Goal: Task Accomplishment & Management: Manage account settings

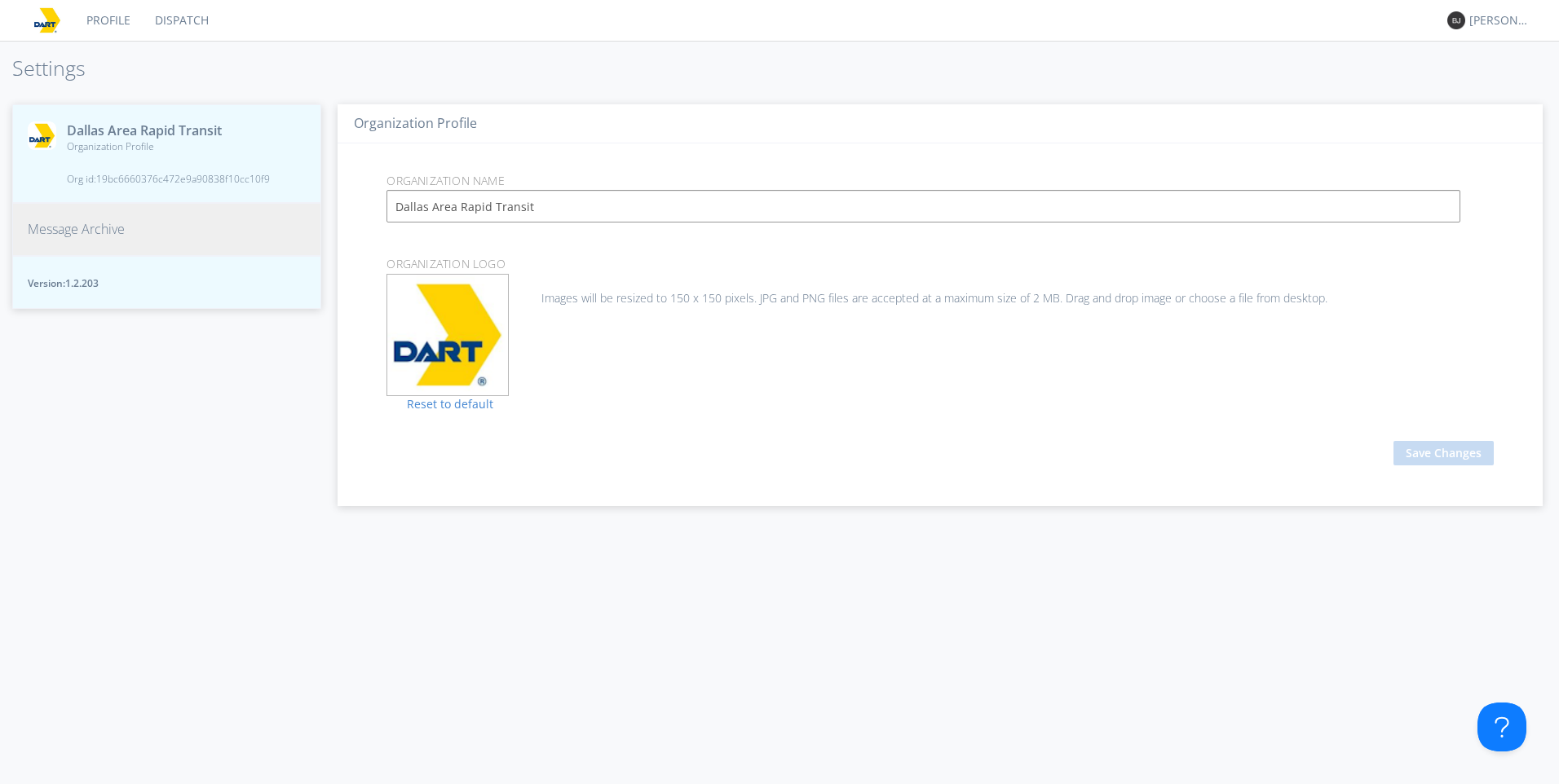
click at [194, 226] on button "Message Archive" at bounding box center [167, 229] width 309 height 53
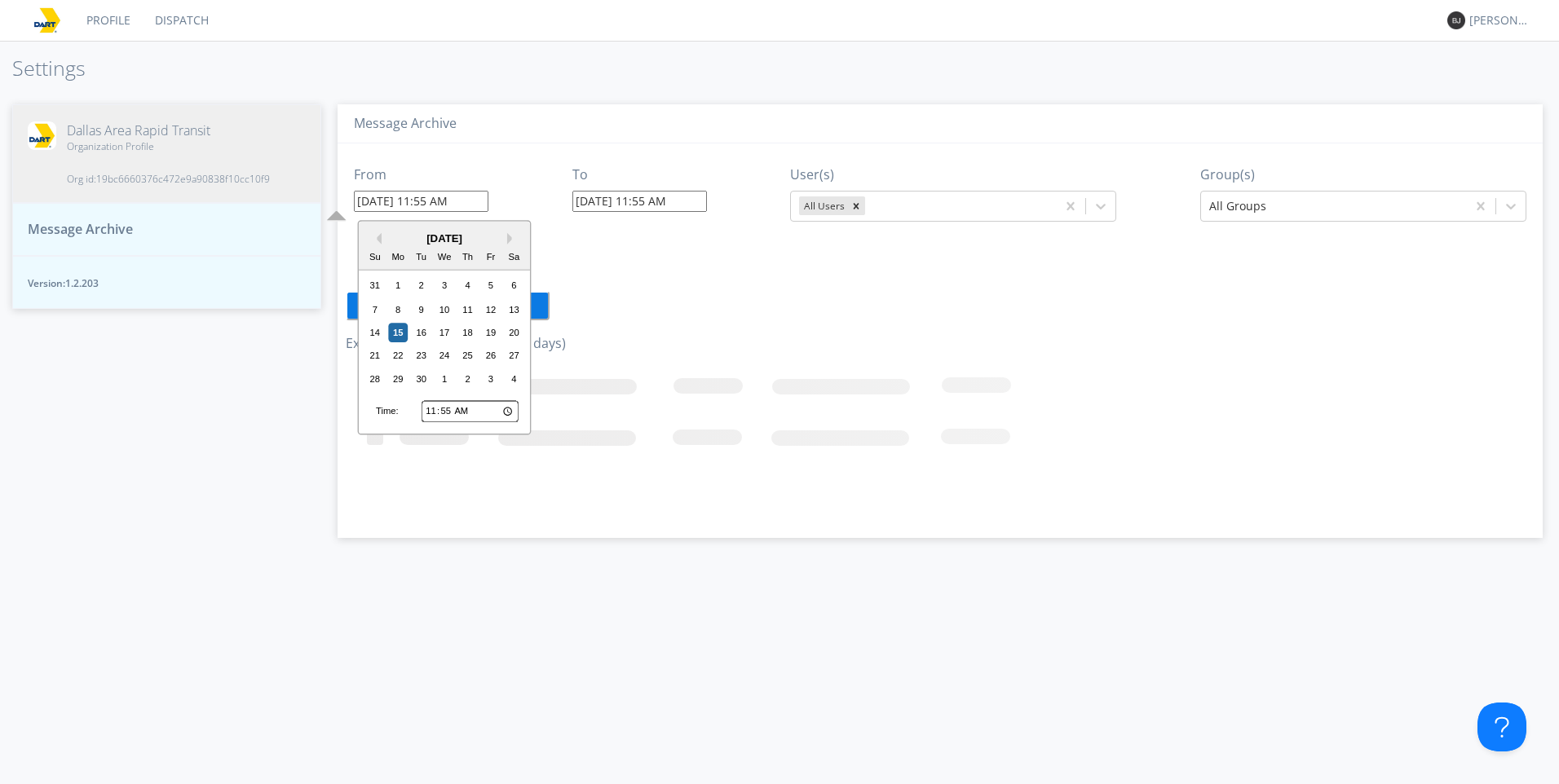
click at [386, 202] on input "[DATE] 11:55 AM" at bounding box center [421, 201] width 134 height 21
click at [474, 311] on div "11" at bounding box center [468, 309] width 20 height 20
type input "[DATE] 11:55 AM"
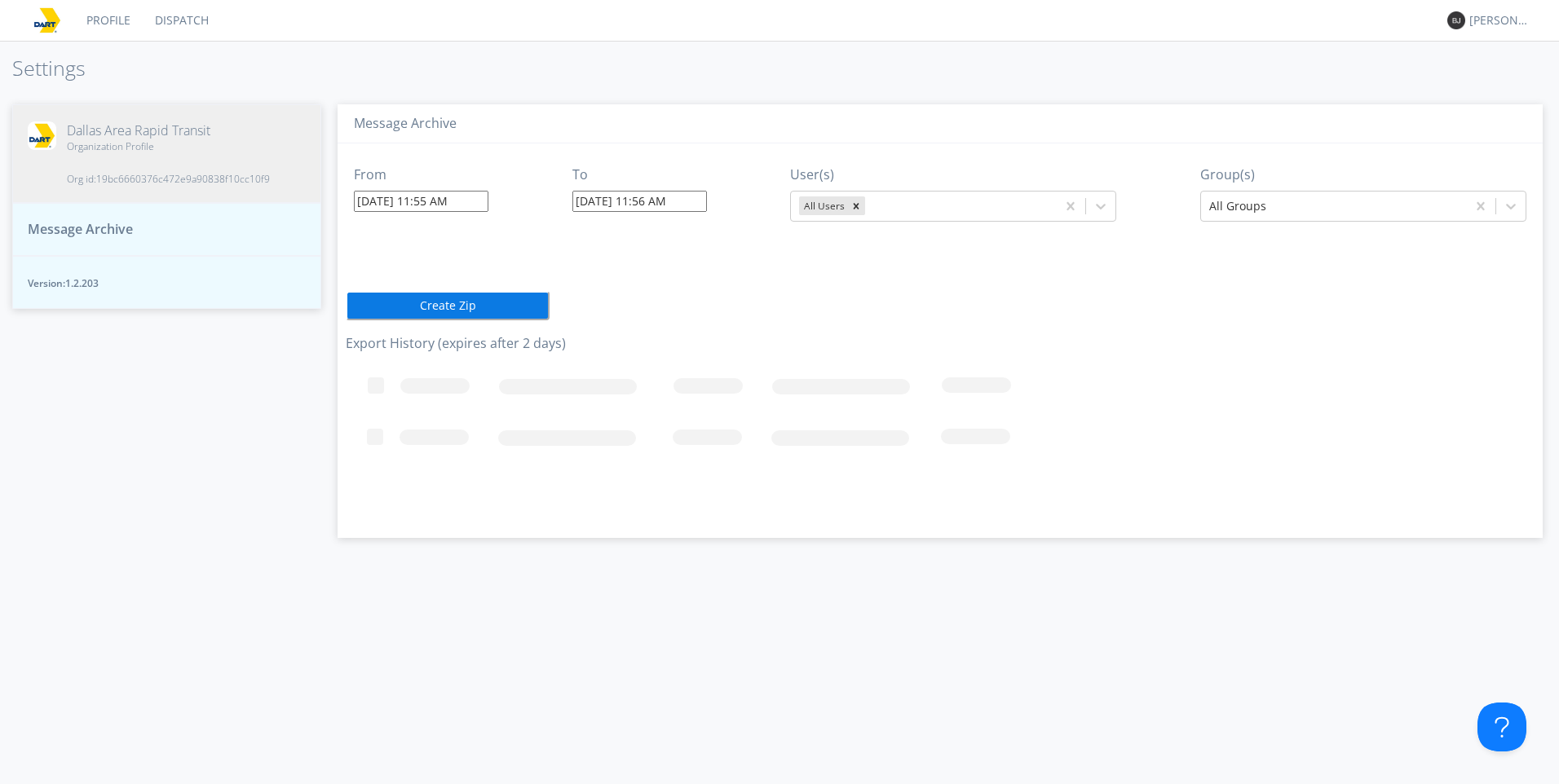
click at [605, 204] on input "[DATE] 11:56 AM" at bounding box center [640, 201] width 134 height 21
click at [691, 305] on div "11" at bounding box center [687, 309] width 20 height 20
type input "[DATE] 11:56 AM"
click at [888, 272] on div "From [DATE] 11:55 AM To [DATE] 11:56 AM User(s) All Users Group(s) All Groups C…" at bounding box center [940, 334] width 1189 height 383
click at [687, 198] on input "[DATE] 11:56 AM" at bounding box center [640, 201] width 134 height 21
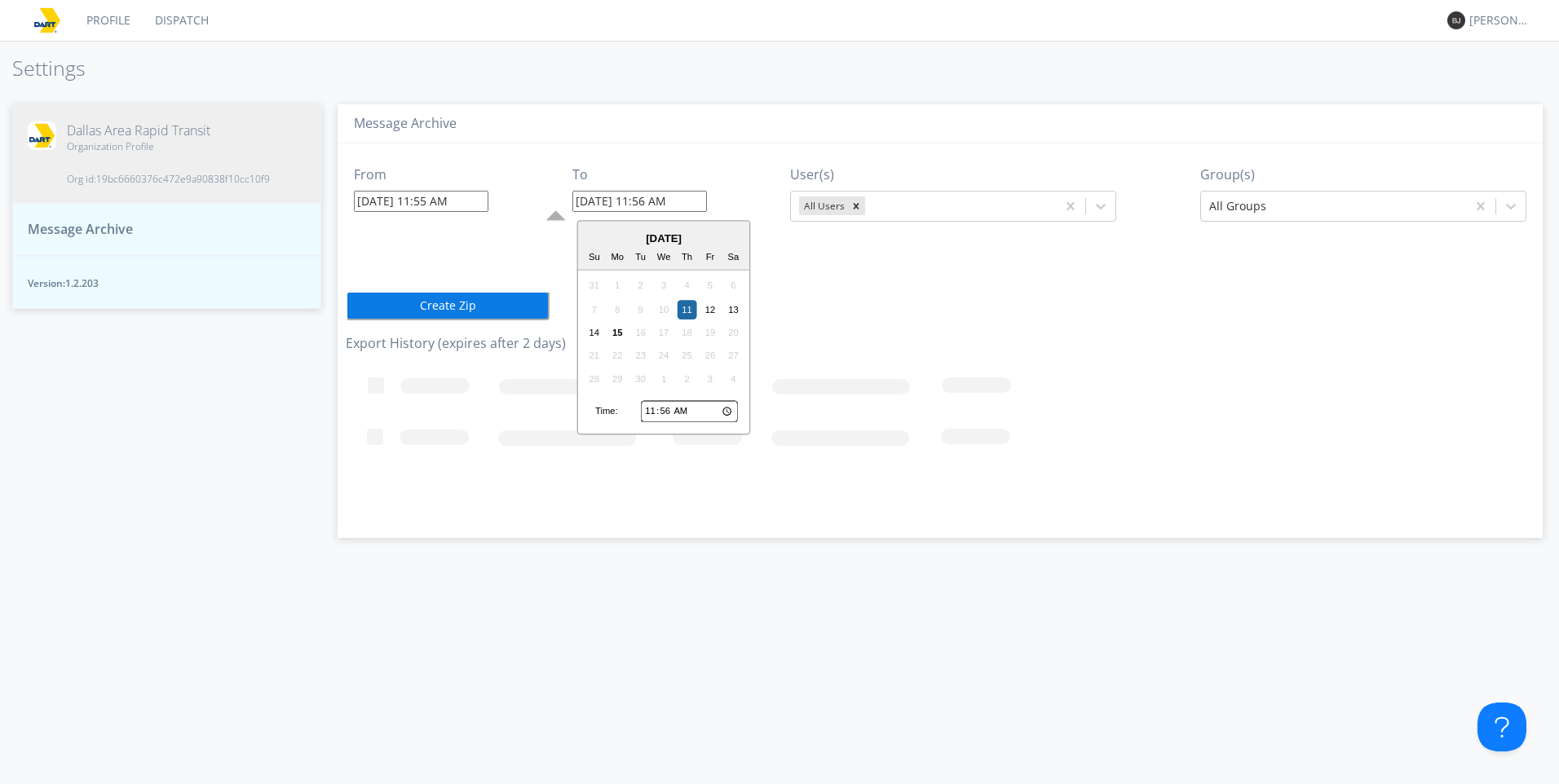
click at [648, 411] on input "11:56" at bounding box center [689, 412] width 97 height 21
type input "12:56"
type input "[DATE] 12:56 PM"
type input "13:56"
type input "[DATE] 1:56 PM"
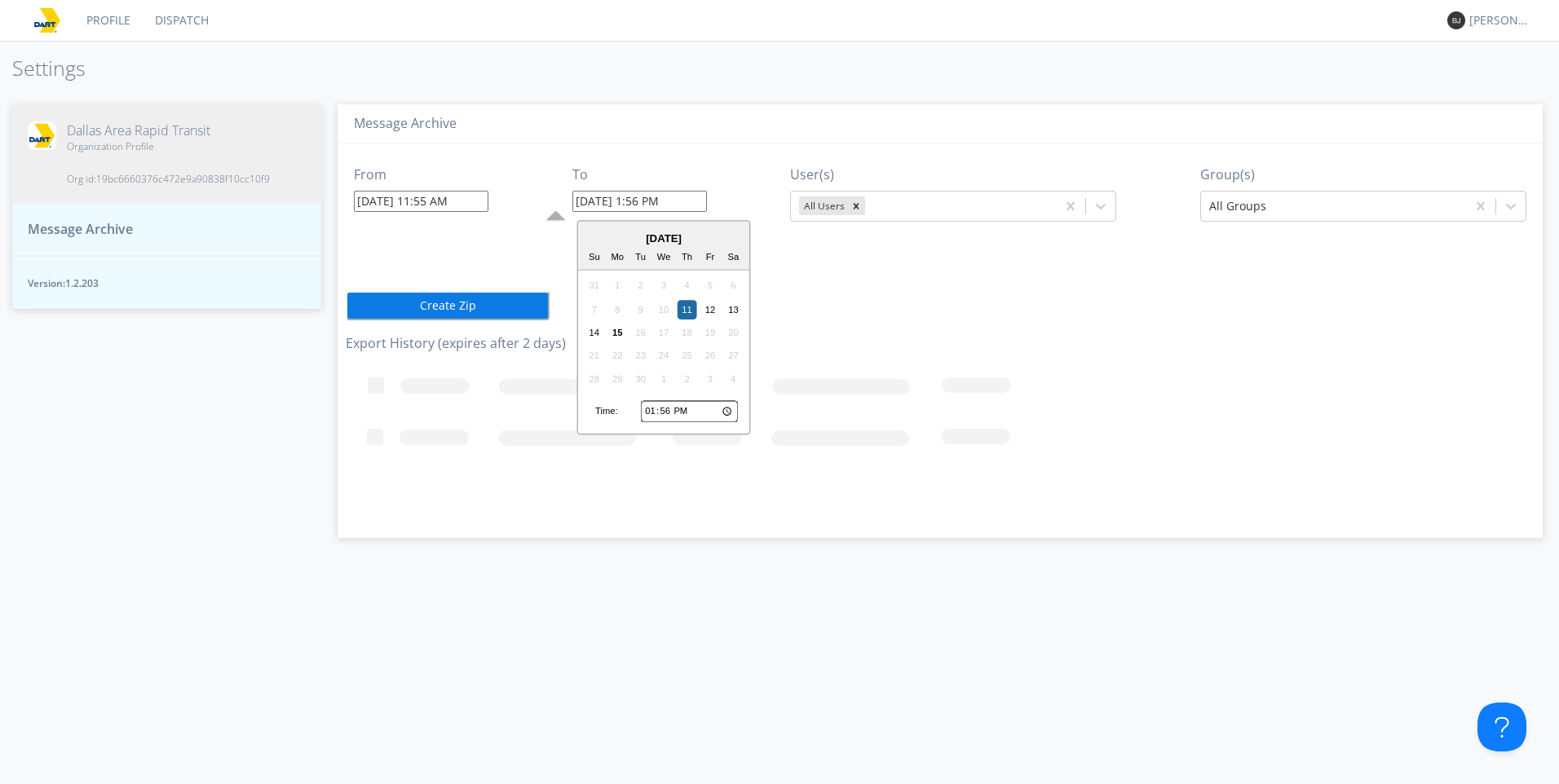
type input "14:56"
type input "09/11/2025 2:56 PM"
type input "15:56"
type input "09/11/2025 3:56 PM"
type input "16:56"
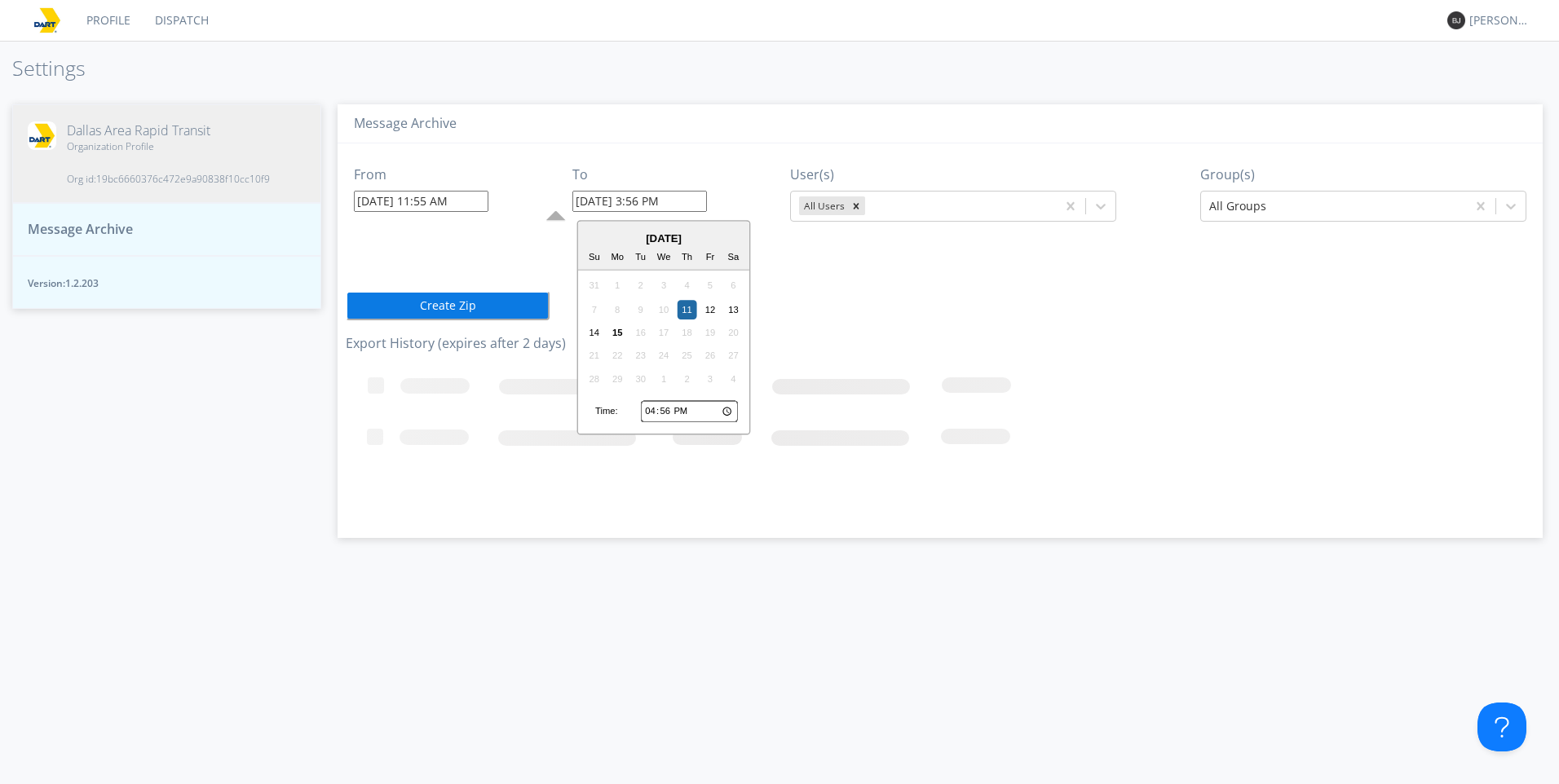
type input "09/11/2025 4:56 PM"
type input "17:56"
type input "09/11/2025 5:56 PM"
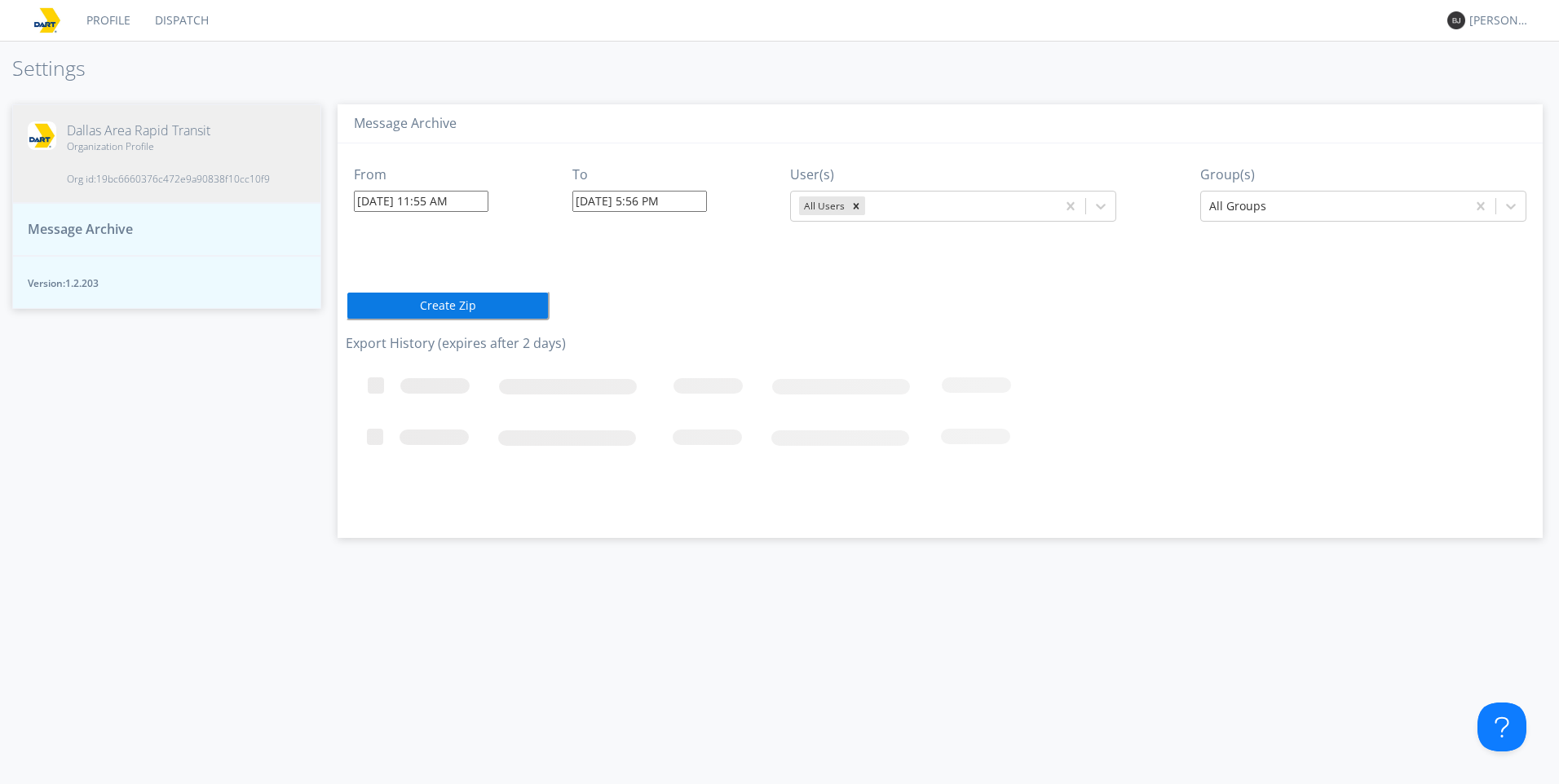
click at [855, 284] on div "From 09/11/2025 11:55 AM To 09/11/2025 5:56 PM User(s) All Users Group(s) All G…" at bounding box center [940, 334] width 1189 height 383
click at [491, 303] on button "Create Zip" at bounding box center [447, 306] width 204 height 30
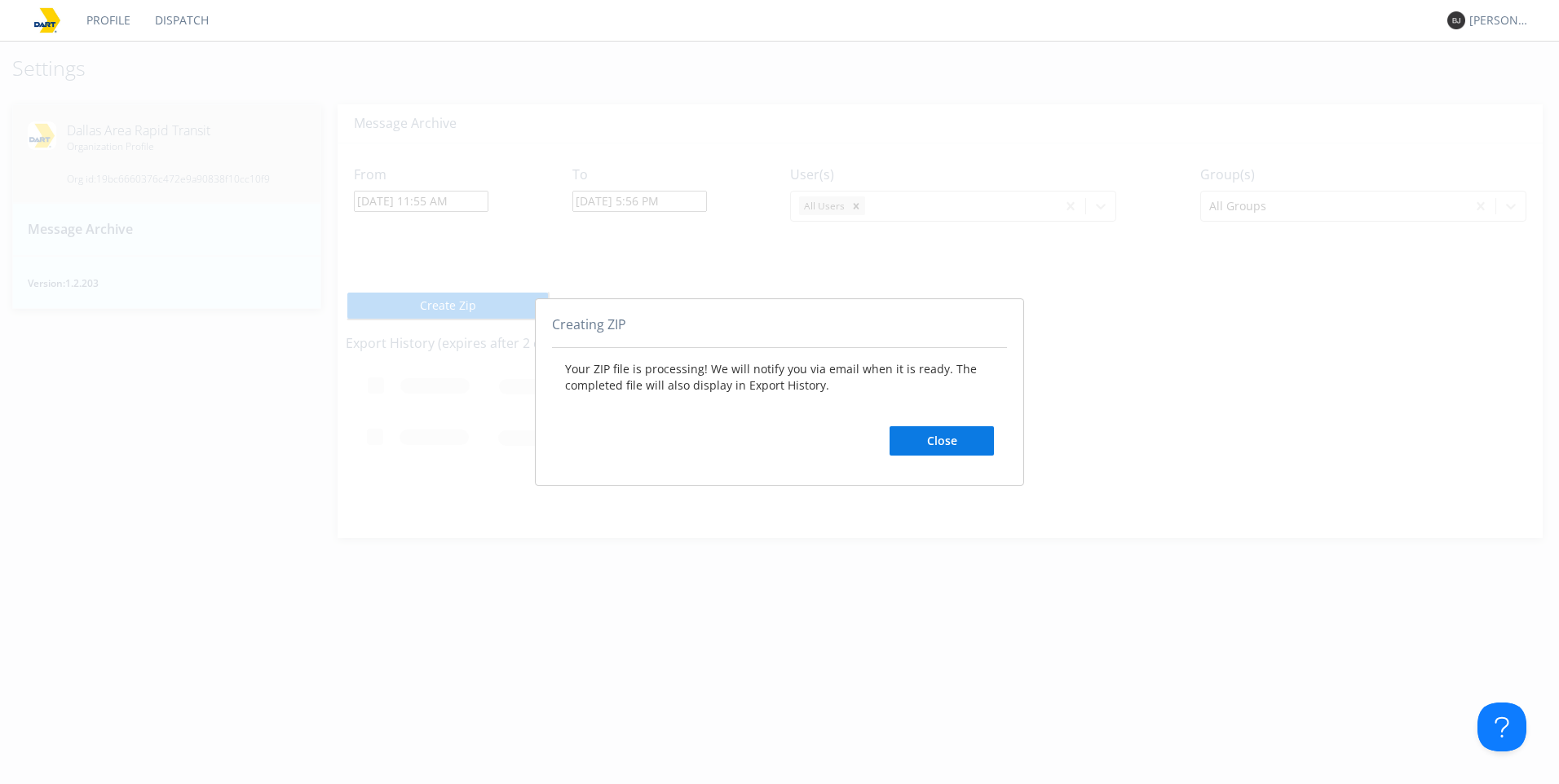
click at [959, 444] on button "Close" at bounding box center [942, 441] width 104 height 30
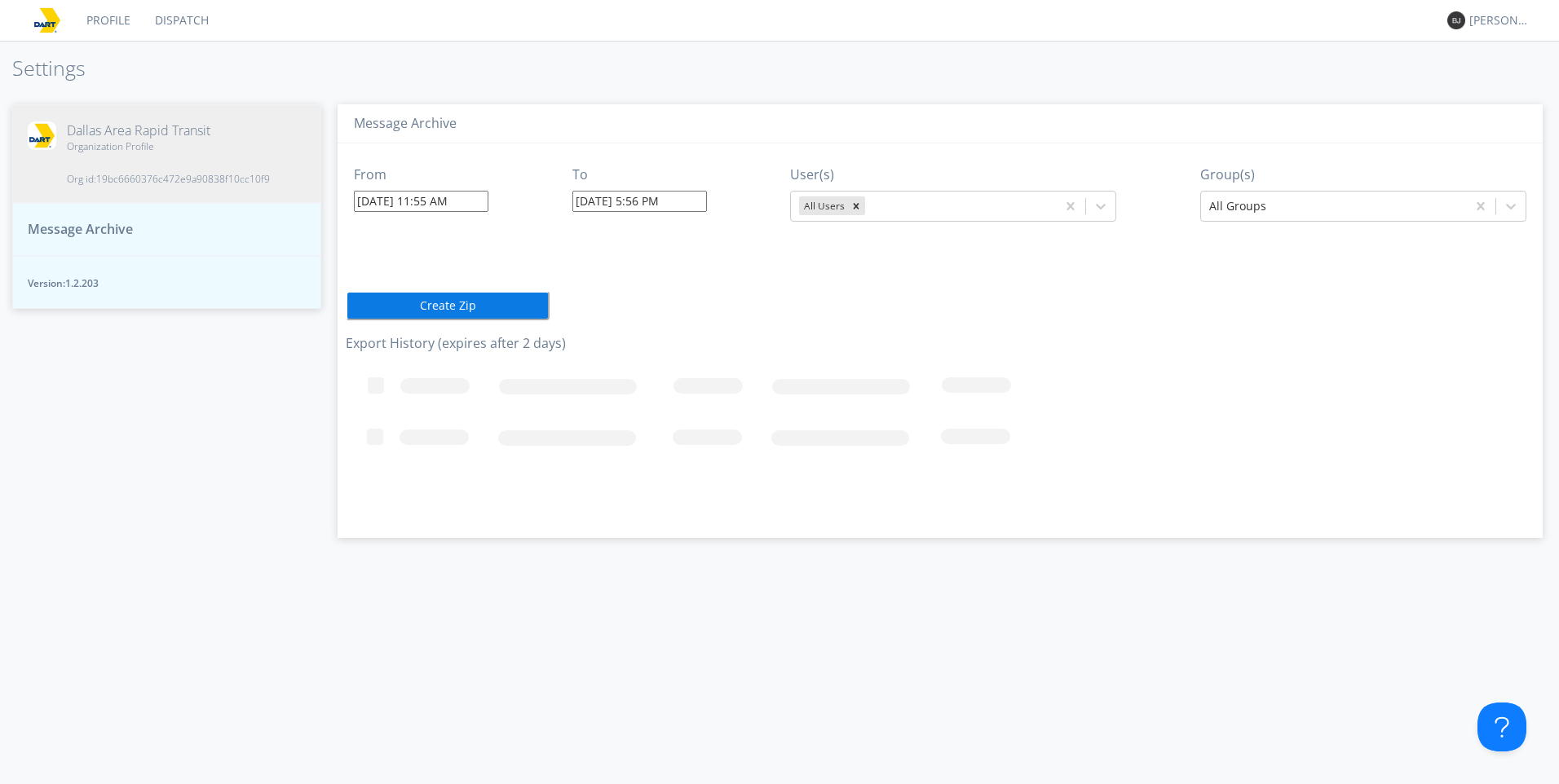
click at [480, 311] on button "Create Zip" at bounding box center [447, 306] width 204 height 30
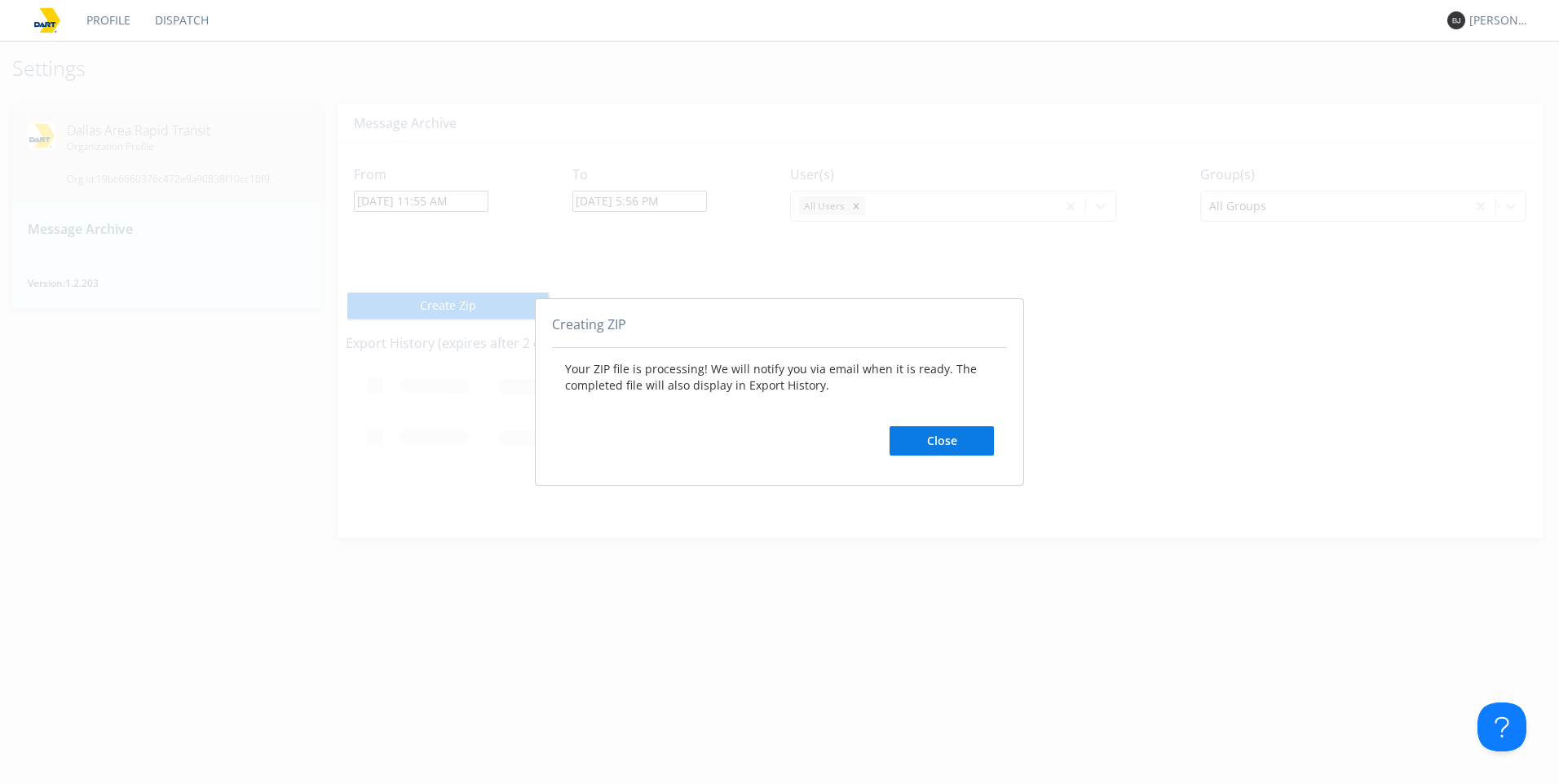
click at [916, 446] on button "Close" at bounding box center [942, 441] width 104 height 30
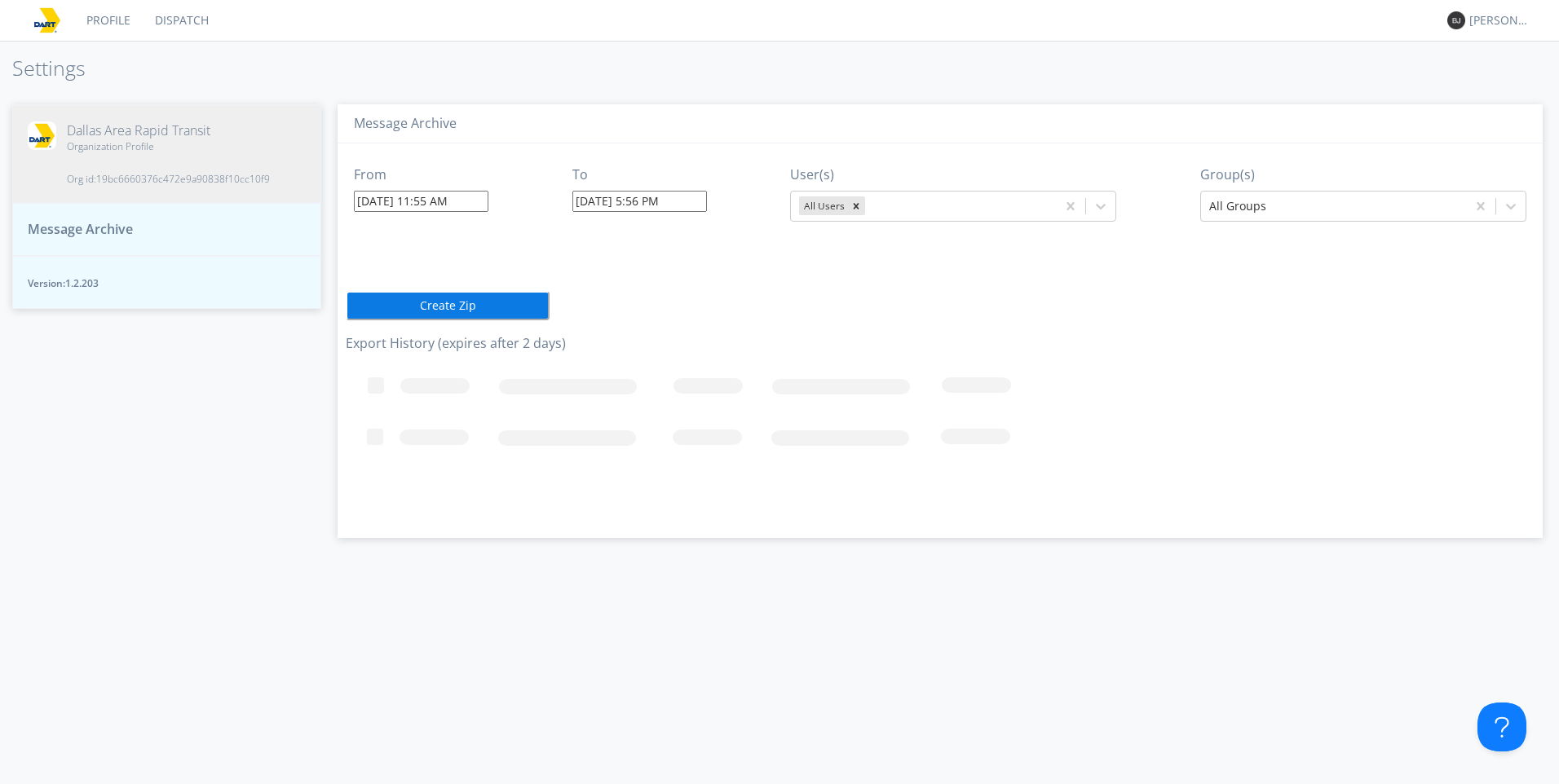
click at [166, 234] on button "Message Archive" at bounding box center [167, 229] width 309 height 53
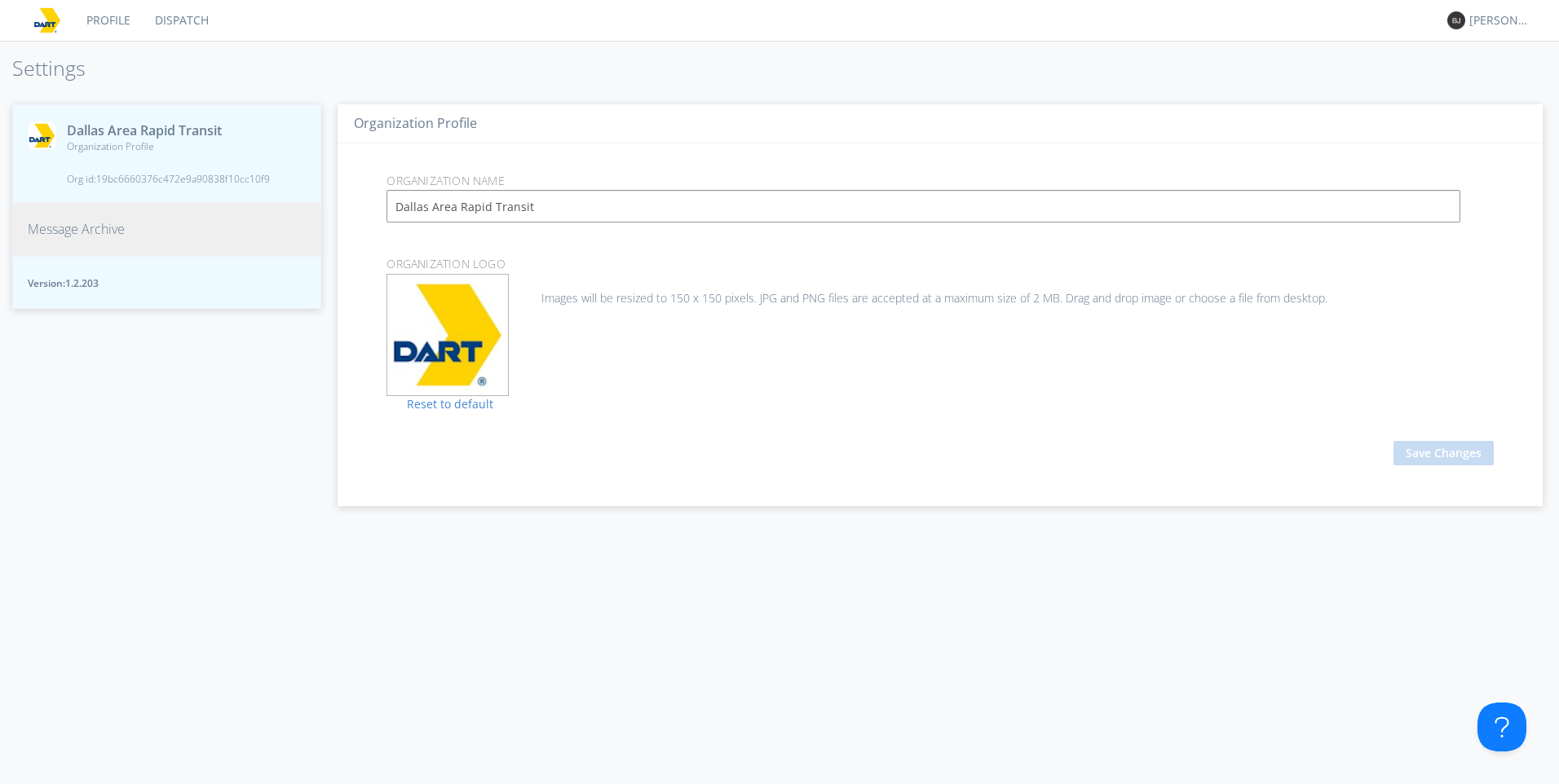
click at [871, 319] on div "Drag avatar file here Drag & Drop to select avatar OR Choose File Images will b…" at bounding box center [940, 334] width 1132 height 122
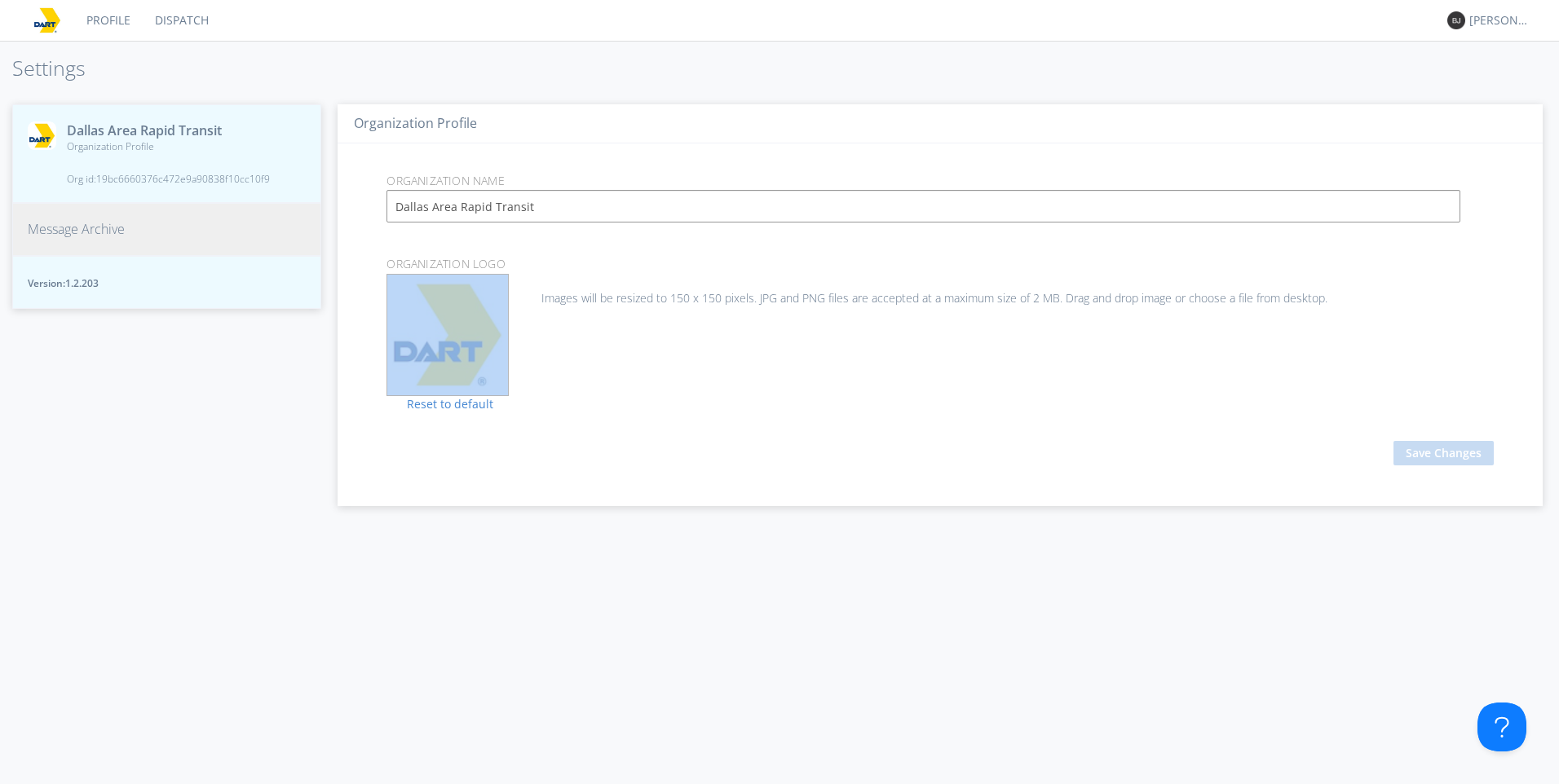
drag, startPoint x: 477, startPoint y: 321, endPoint x: 564, endPoint y: 274, distance: 98.9
click at [569, 172] on form "Organization Name Dallas Area Rapid Transit Organization Logo Drag avatar file …" at bounding box center [940, 172] width 1132 height 0
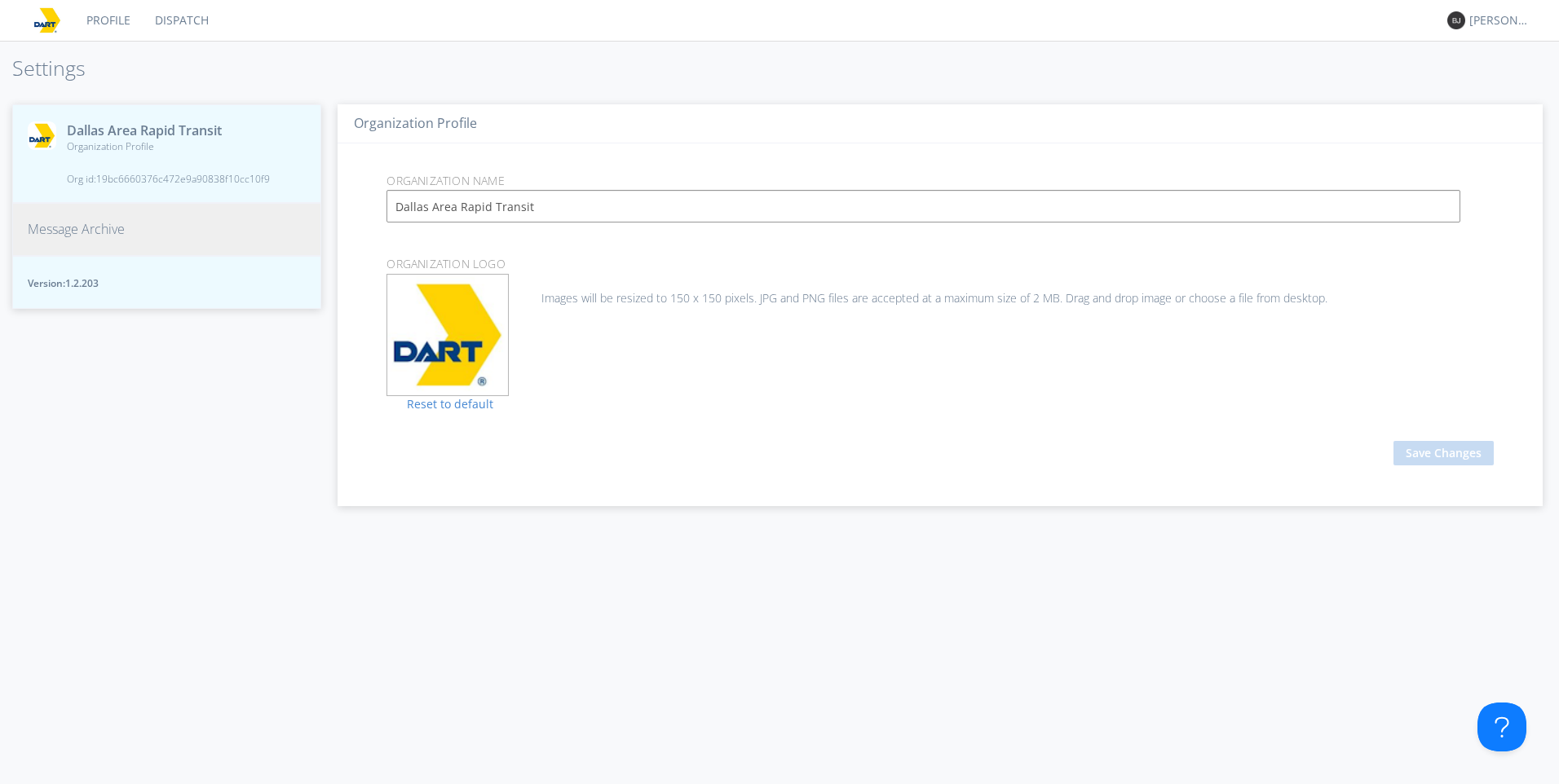
click at [615, 172] on form "Organization Name Dallas Area Rapid Transit Organization Logo Drag avatar file …" at bounding box center [940, 172] width 1132 height 0
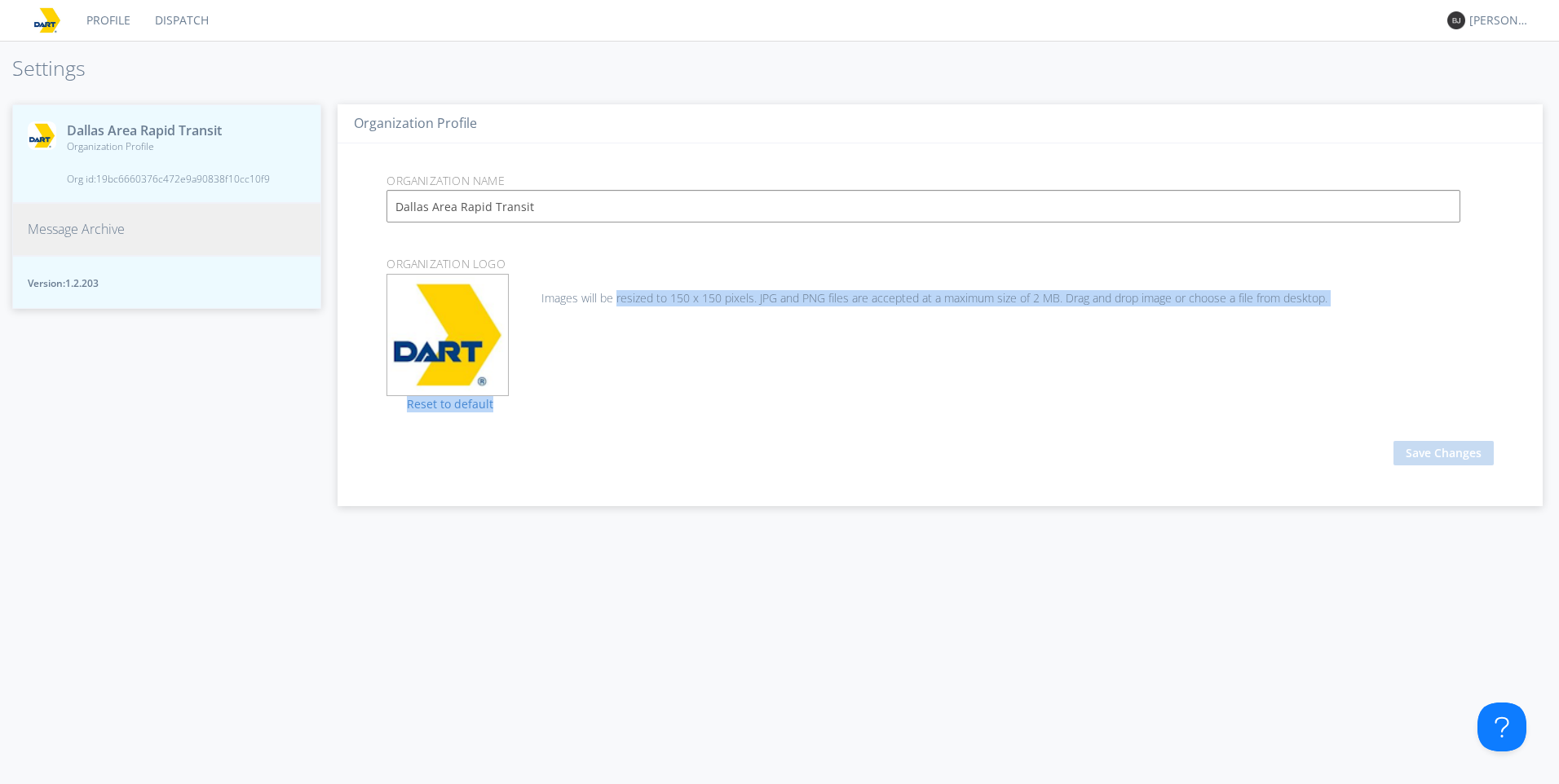
drag, startPoint x: 614, startPoint y: 395, endPoint x: 830, endPoint y: 390, distance: 216.1
click at [830, 390] on div "Drag avatar file here Drag & Drop to select avatar OR Choose File Images will b…" at bounding box center [940, 334] width 1132 height 122
click at [639, 325] on div "Drag avatar file here Drag & Drop to select avatar OR Choose File Images will b…" at bounding box center [940, 334] width 1132 height 122
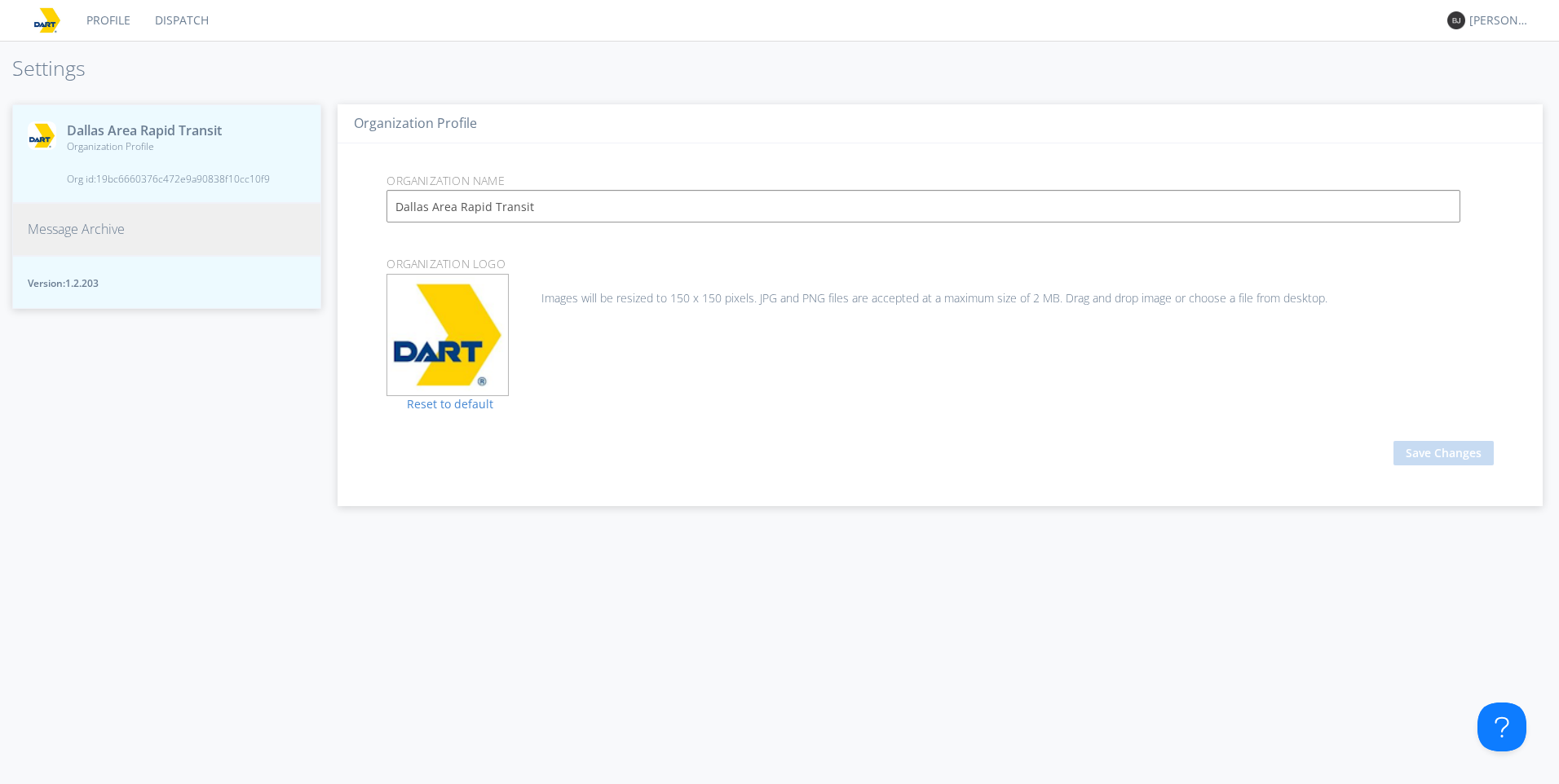
click at [132, 231] on button "Message Archive" at bounding box center [167, 229] width 309 height 53
click at [453, 363] on link "Choose File" at bounding box center [447, 363] width 88 height 23
click at [169, 20] on link "Dispatch" at bounding box center [182, 20] width 78 height 41
